Goal: Information Seeking & Learning: Learn about a topic

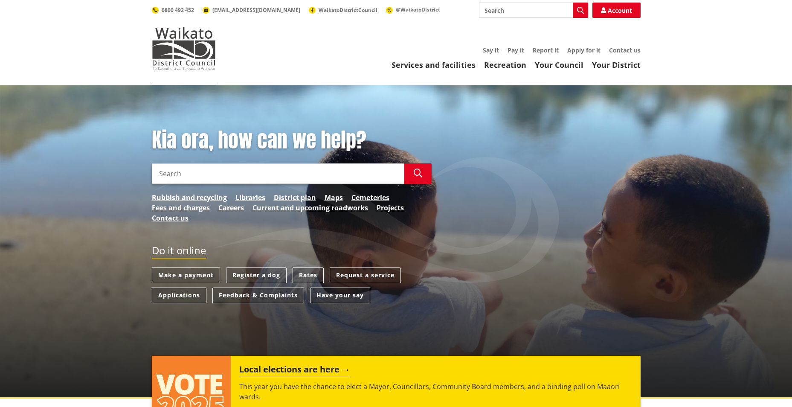
click at [265, 178] on input "Search" at bounding box center [278, 173] width 252 height 20
type input "alcohol licence"
click at [179, 293] on link "Applications" at bounding box center [179, 295] width 55 height 16
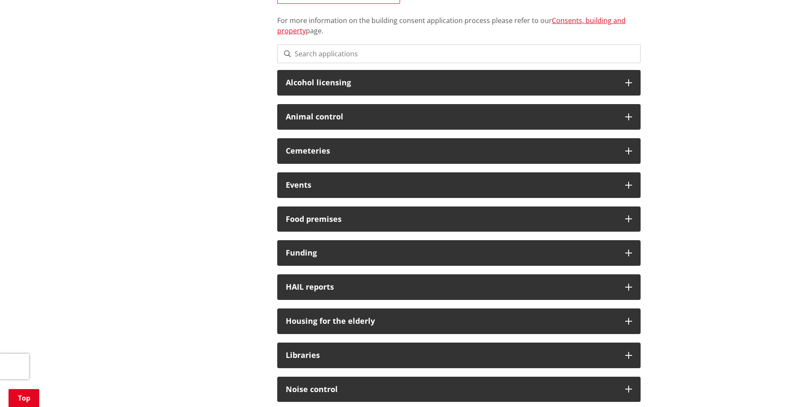
scroll to position [213, 0]
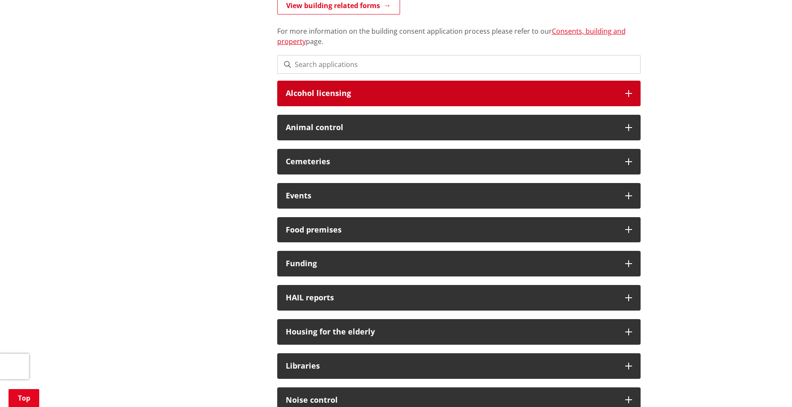
click at [345, 102] on div "Alcohol licensing" at bounding box center [458, 94] width 363 height 26
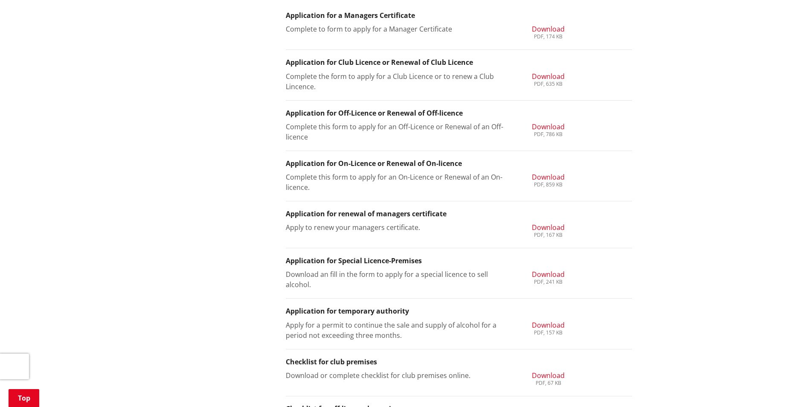
scroll to position [256, 0]
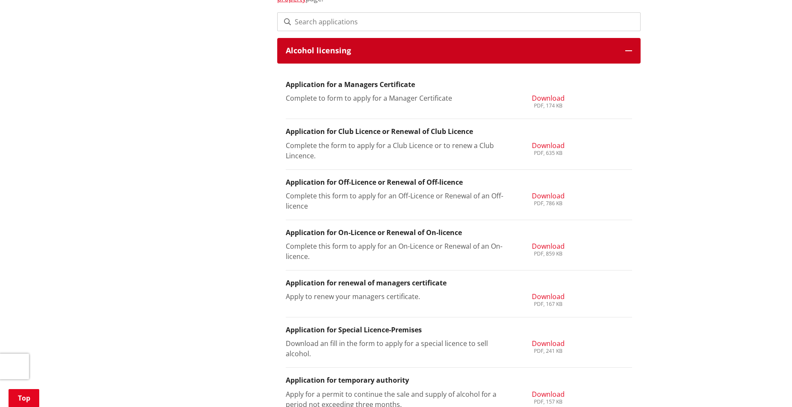
click at [326, 52] on h3 "Alcohol licensing" at bounding box center [451, 50] width 331 height 9
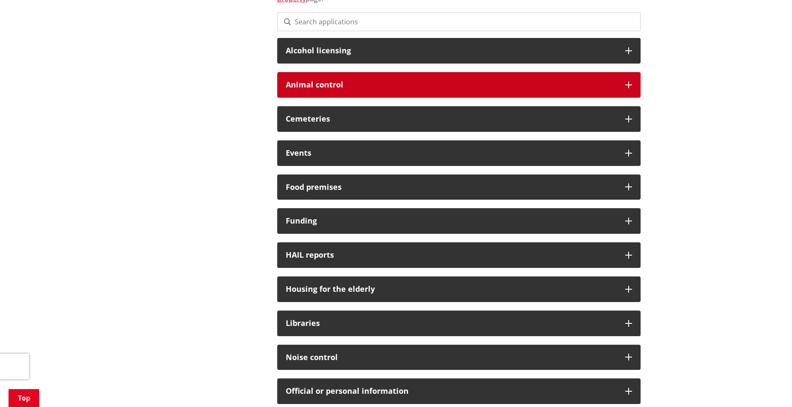
click at [341, 90] on div "Animal control" at bounding box center [458, 85] width 363 height 26
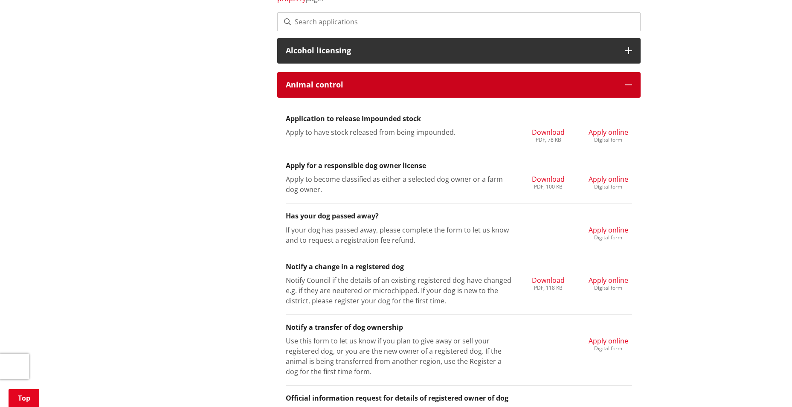
click at [341, 90] on div "Animal control" at bounding box center [458, 85] width 363 height 26
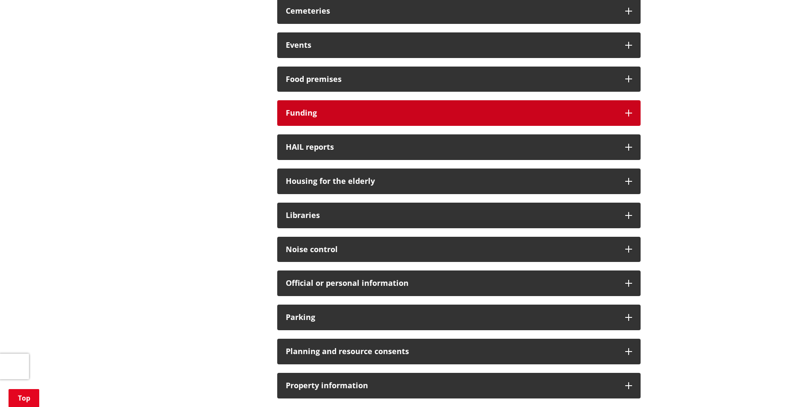
scroll to position [384, 0]
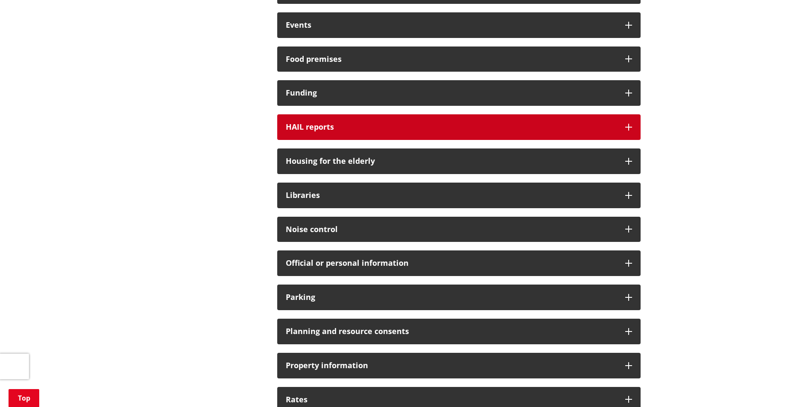
click at [337, 136] on div "HAIL reports" at bounding box center [458, 127] width 363 height 26
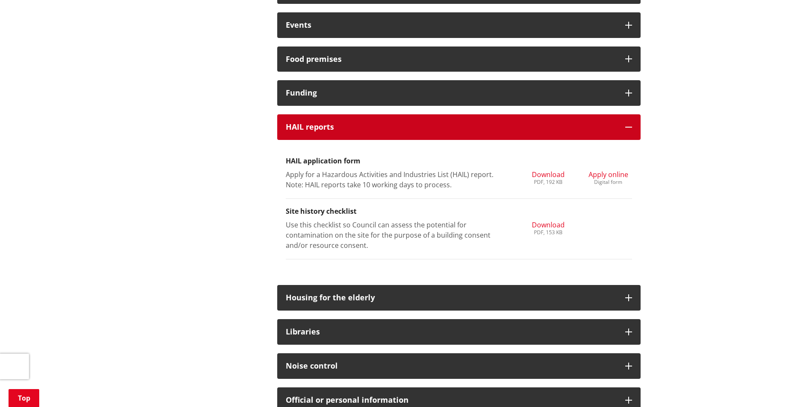
click at [337, 136] on div "HAIL reports" at bounding box center [458, 127] width 363 height 26
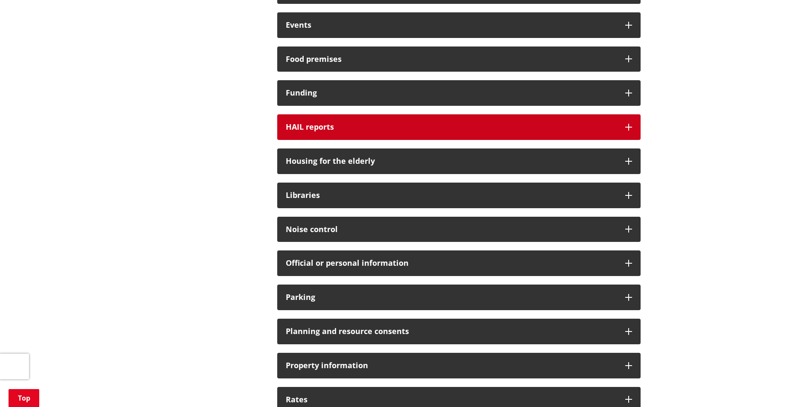
click at [337, 136] on div "HAIL reports" at bounding box center [458, 127] width 363 height 26
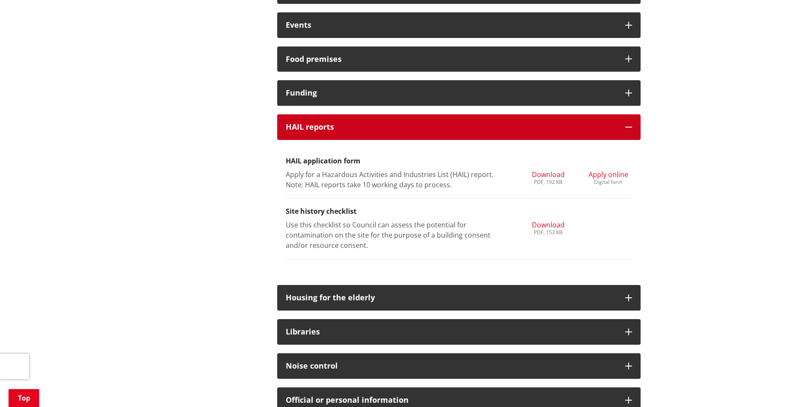
click at [337, 136] on div "HAIL reports" at bounding box center [458, 127] width 363 height 26
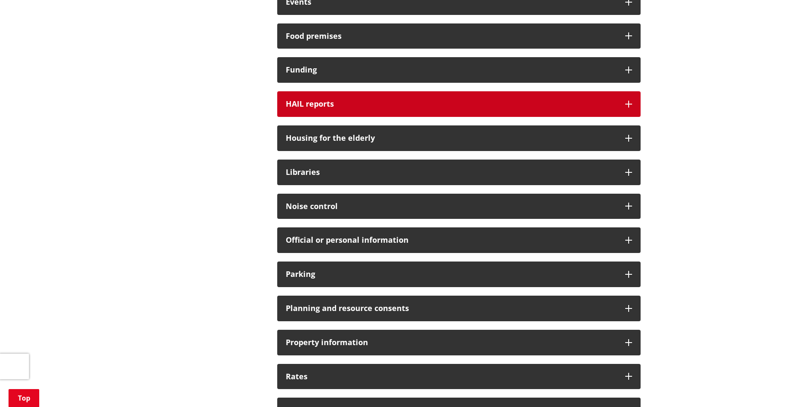
scroll to position [426, 0]
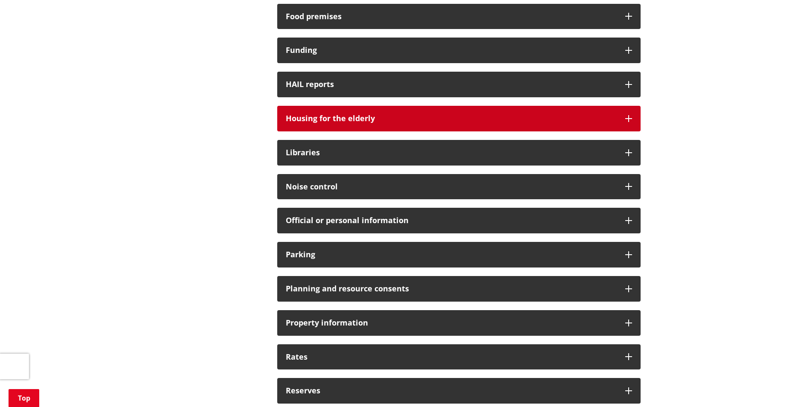
click at [342, 122] on h3 "Housing for the elderly" at bounding box center [451, 118] width 331 height 9
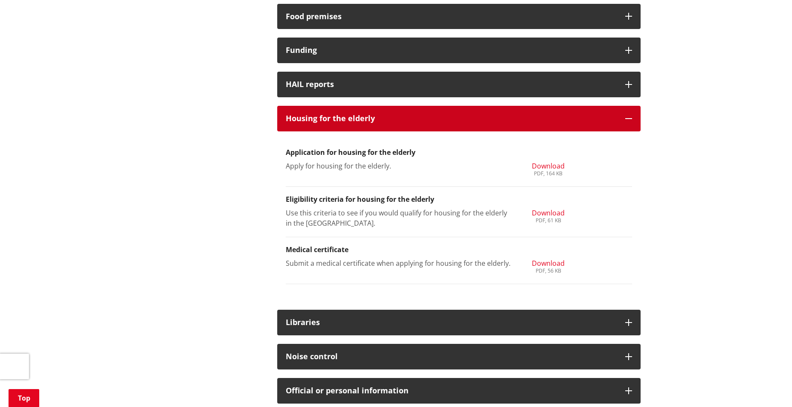
click at [342, 122] on h3 "Housing for the elderly" at bounding box center [451, 118] width 331 height 9
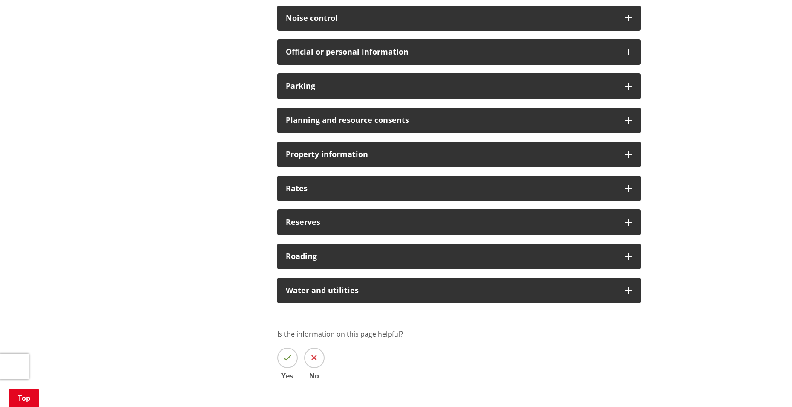
scroll to position [639, 0]
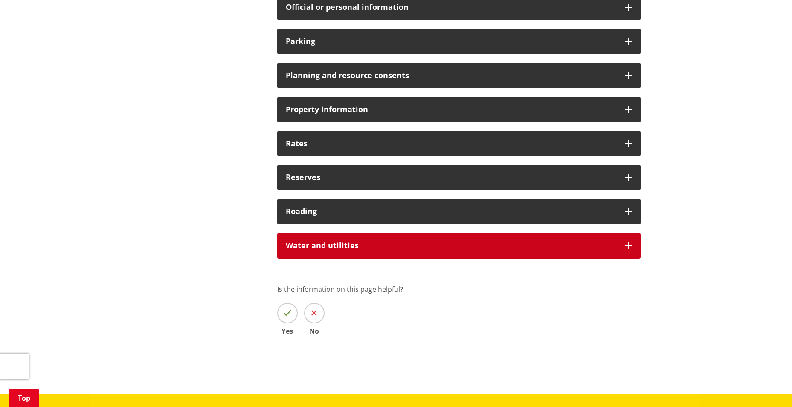
click at [324, 249] on h3 "Water and utilities" at bounding box center [451, 245] width 331 height 9
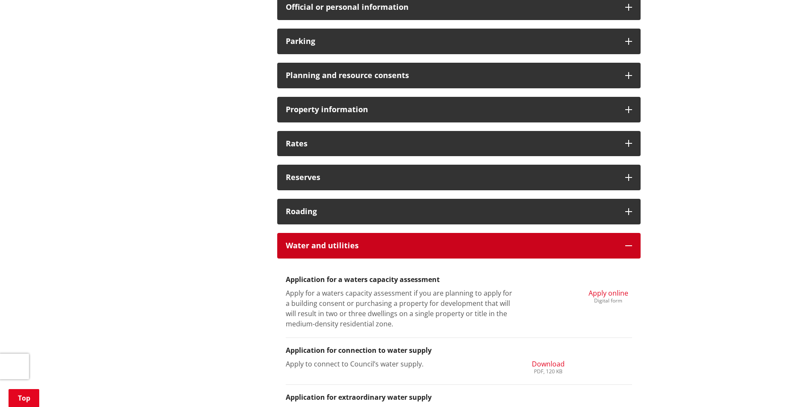
click at [324, 249] on h3 "Water and utilities" at bounding box center [451, 245] width 331 height 9
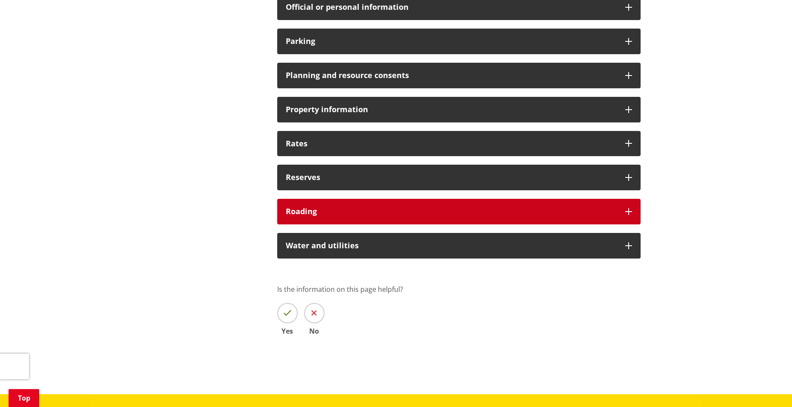
click at [338, 214] on h3 "Roading" at bounding box center [451, 211] width 331 height 9
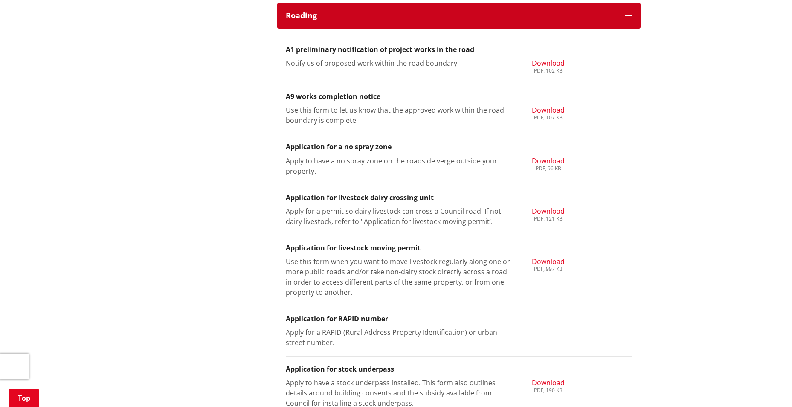
scroll to position [725, 0]
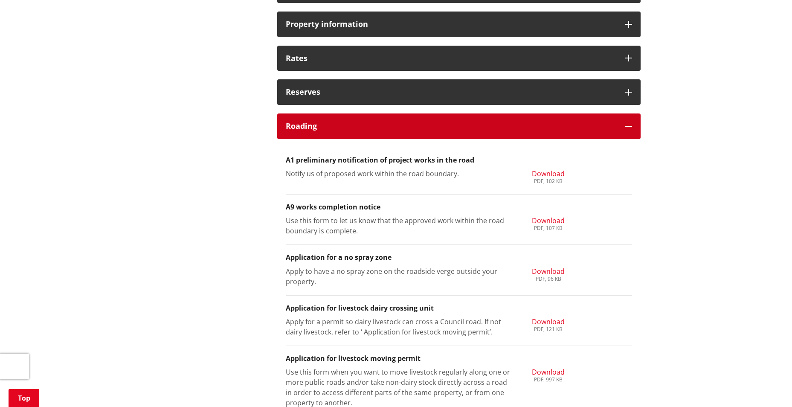
click at [360, 134] on div "Roading" at bounding box center [458, 126] width 363 height 26
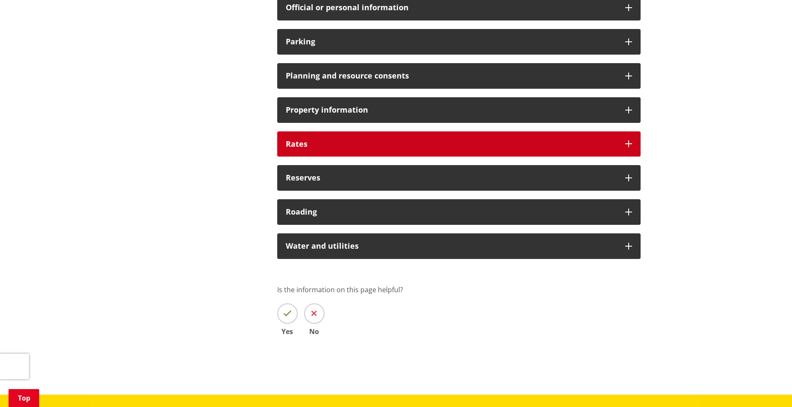
scroll to position [597, 0]
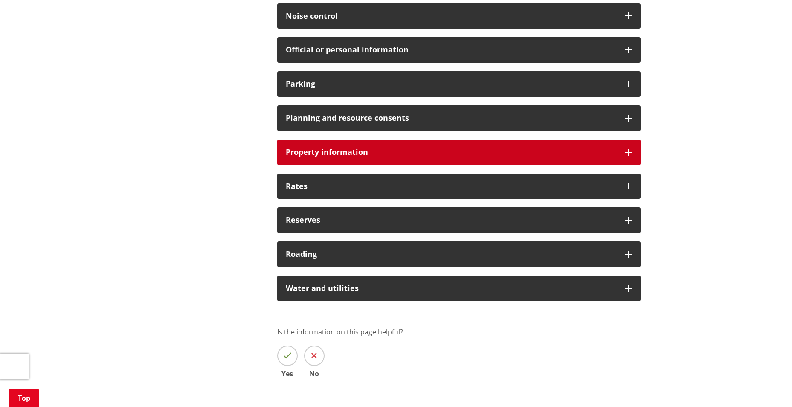
click at [350, 146] on div "Property information" at bounding box center [458, 152] width 363 height 26
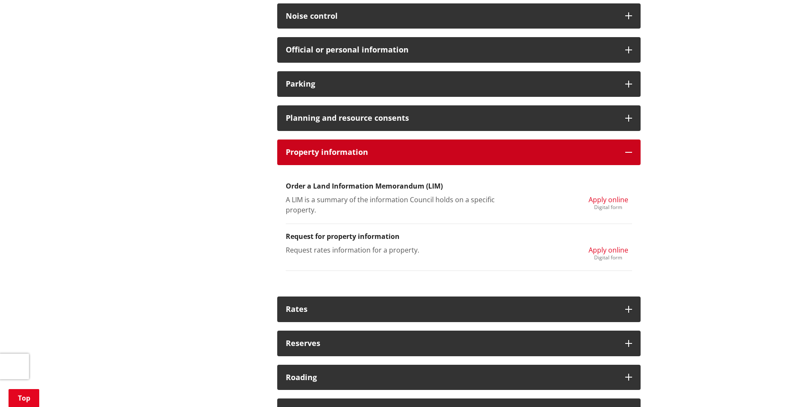
click at [350, 146] on div "Property information" at bounding box center [458, 152] width 363 height 26
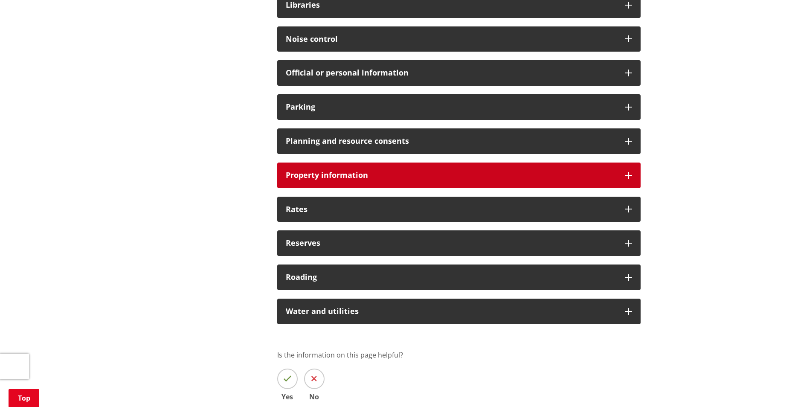
scroll to position [554, 0]
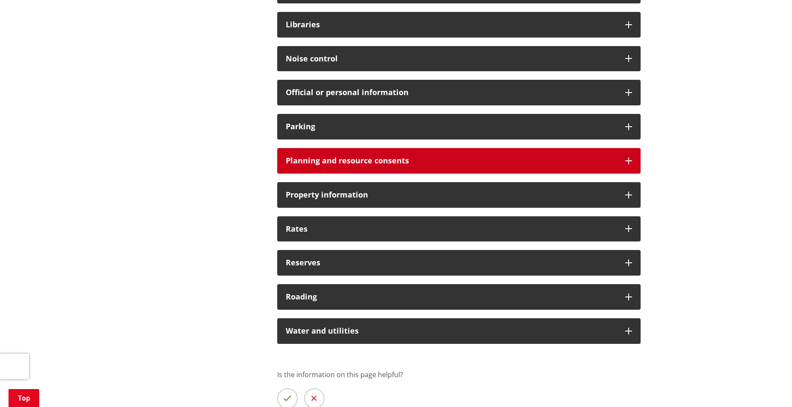
click at [355, 165] on div "Planning and resource consents" at bounding box center [458, 161] width 363 height 26
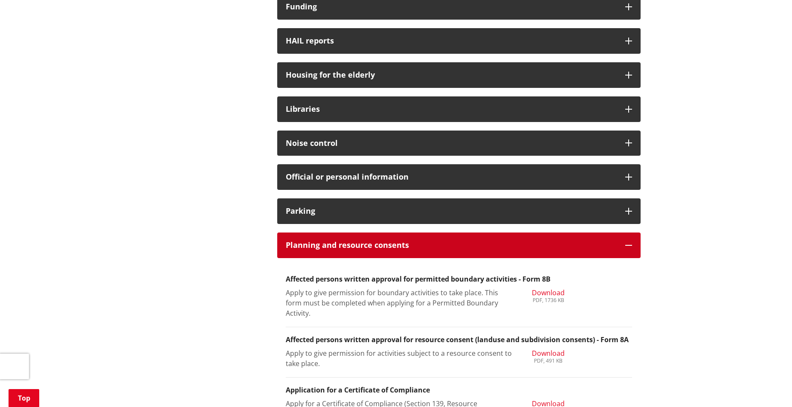
scroll to position [426, 0]
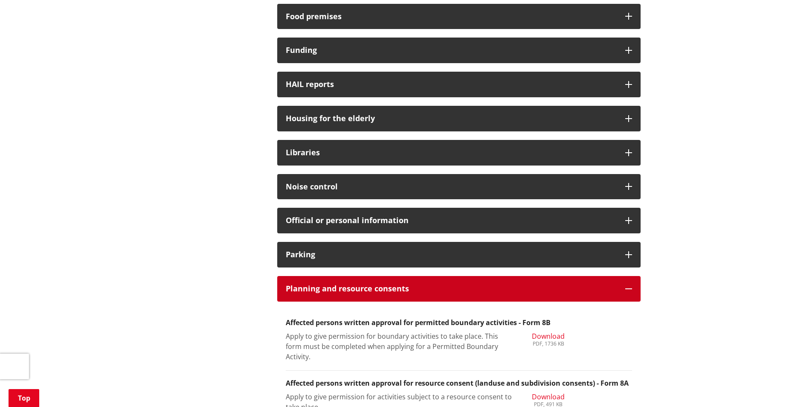
click at [363, 290] on h3 "Planning and resource consents" at bounding box center [451, 288] width 331 height 9
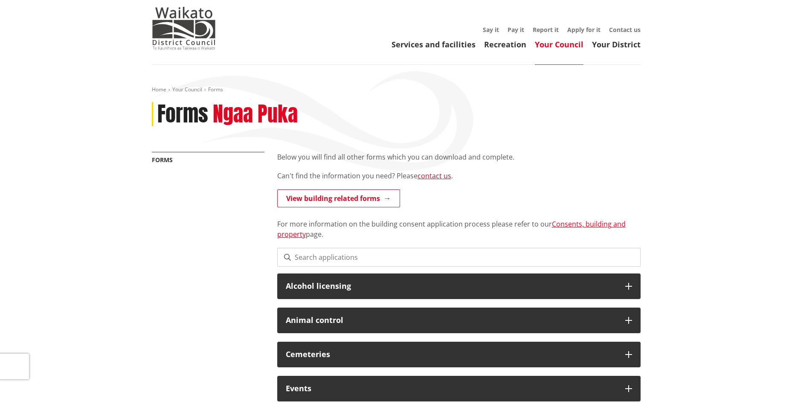
scroll to position [0, 0]
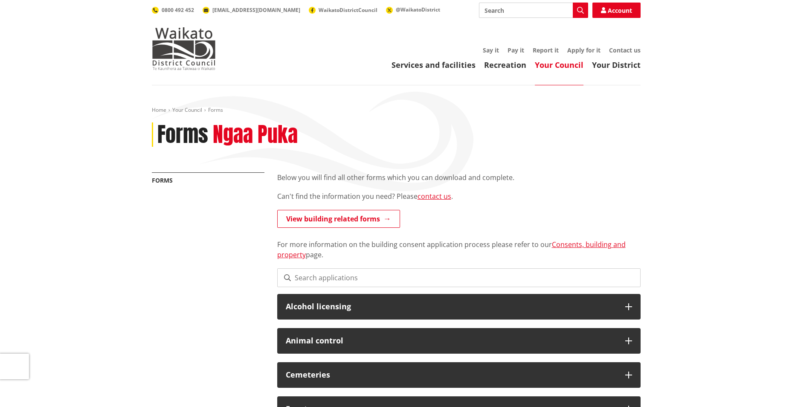
click at [361, 269] on input at bounding box center [458, 277] width 363 height 19
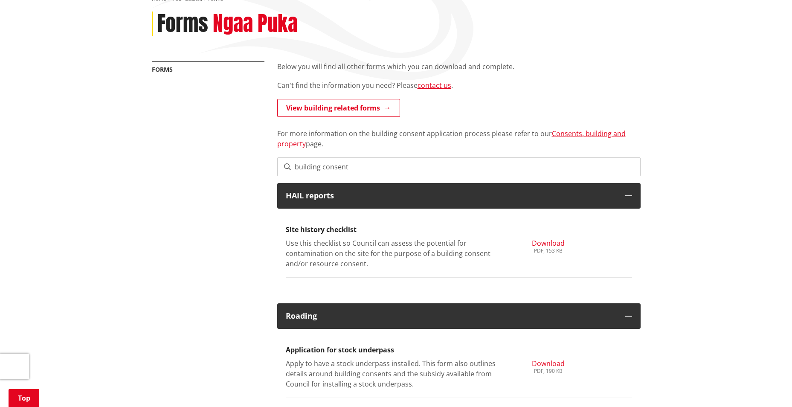
scroll to position [43, 0]
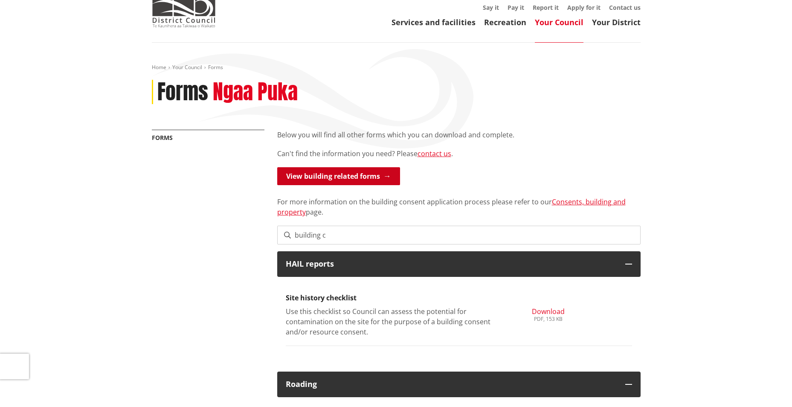
type input "building c"
